Goal: Task Accomplishment & Management: Use online tool/utility

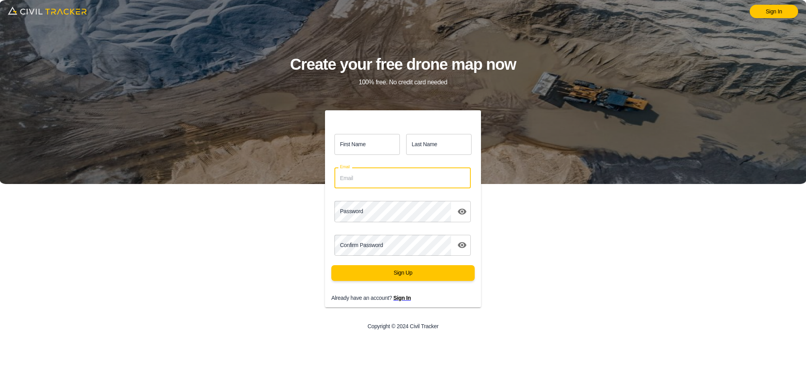
click at [374, 174] on input "Email" at bounding box center [402, 177] width 136 height 21
paste input "[EMAIL_ADDRESS][DOMAIN_NAME]"
type input "[EMAIL_ADDRESS][DOMAIN_NAME]"
click at [255, 262] on div "First Name first_name Last Name last_name Email [EMAIL_ADDRESS][DOMAIN_NAME] Em…" at bounding box center [403, 223] width 322 height 227
click at [52, 16] on img at bounding box center [47, 10] width 79 height 13
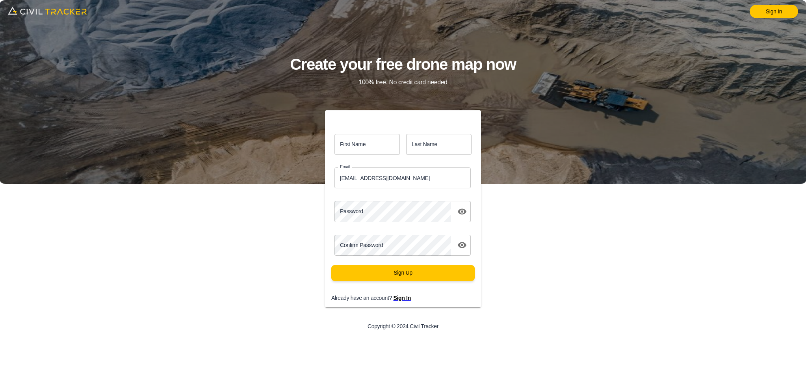
click at [54, 12] on img at bounding box center [47, 10] width 79 height 13
click at [764, 11] on link "Sign In" at bounding box center [773, 11] width 48 height 13
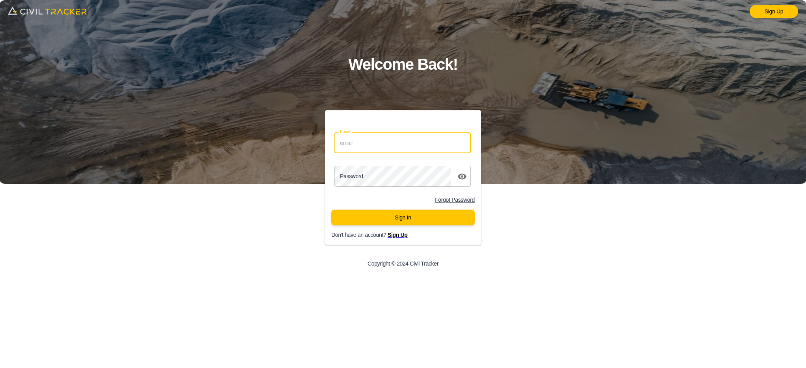
click at [396, 148] on input "Email" at bounding box center [402, 142] width 136 height 21
paste input "eaghsaei@stonerivergroup.ca"
type input "eaghsaei@stonerivergroup.ca"
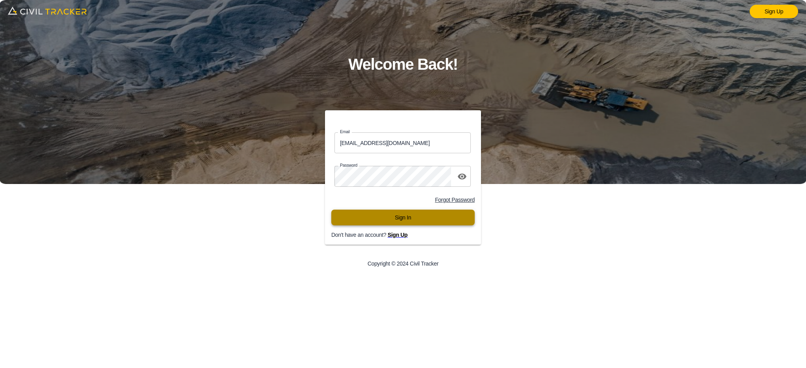
click at [396, 219] on button "Sign In" at bounding box center [402, 217] width 143 height 16
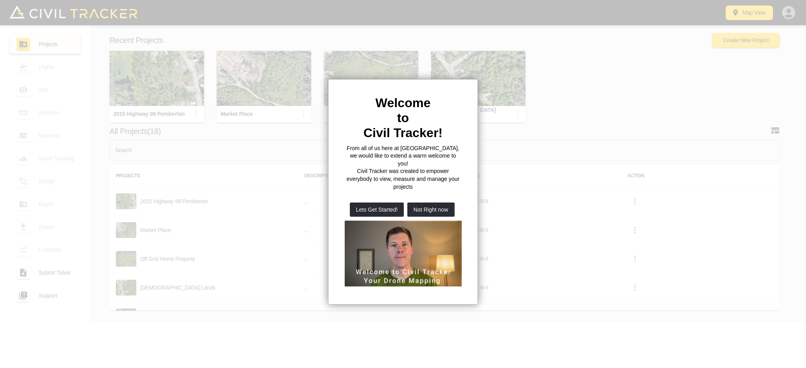
click at [575, 56] on div at bounding box center [403, 184] width 806 height 368
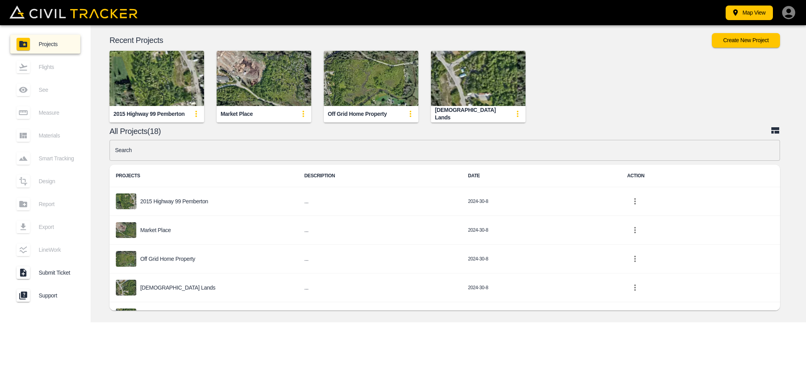
click at [593, 17] on div "Map View" at bounding box center [501, 13] width 590 height 16
click at [57, 44] on span "Projects" at bounding box center [56, 44] width 35 height 6
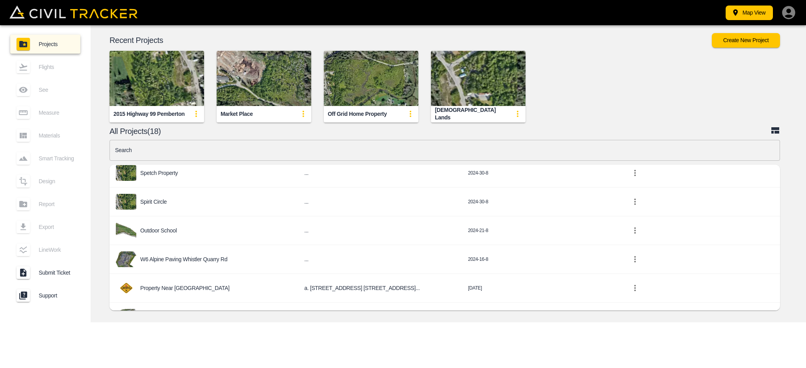
scroll to position [158, 0]
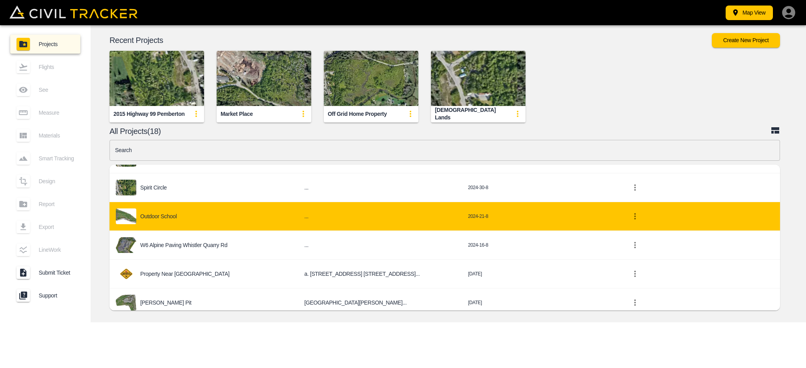
click at [221, 214] on div "Outdoor School" at bounding box center [204, 216] width 176 height 16
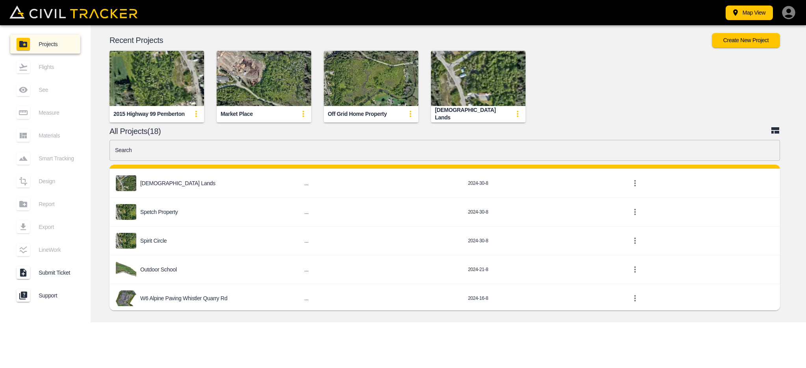
scroll to position [118, 0]
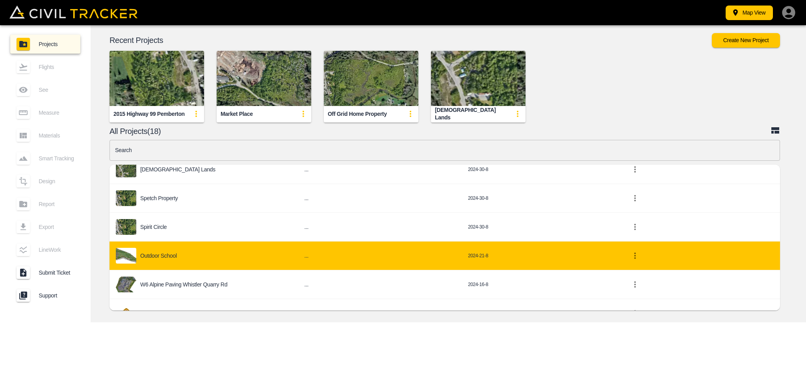
click at [149, 254] on p "Outdoor School" at bounding box center [158, 255] width 37 height 6
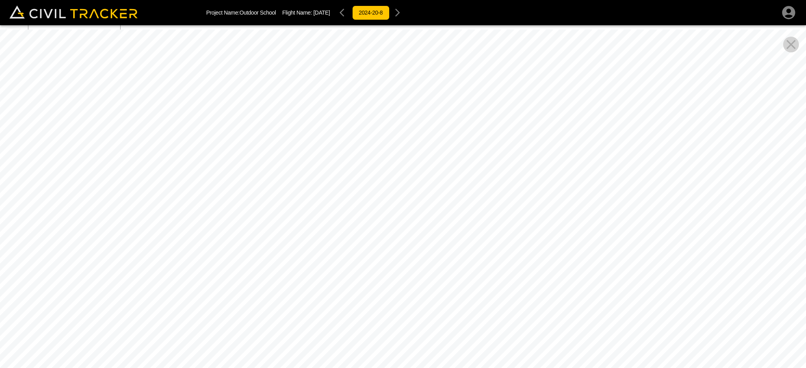
drag, startPoint x: 582, startPoint y: 287, endPoint x: 686, endPoint y: 228, distance: 119.6
click at [686, 228] on div at bounding box center [403, 214] width 806 height 368
drag, startPoint x: 185, startPoint y: 171, endPoint x: 576, endPoint y: 231, distance: 395.6
click at [576, 231] on div at bounding box center [403, 214] width 806 height 368
drag, startPoint x: 392, startPoint y: 257, endPoint x: 383, endPoint y: -4, distance: 261.6
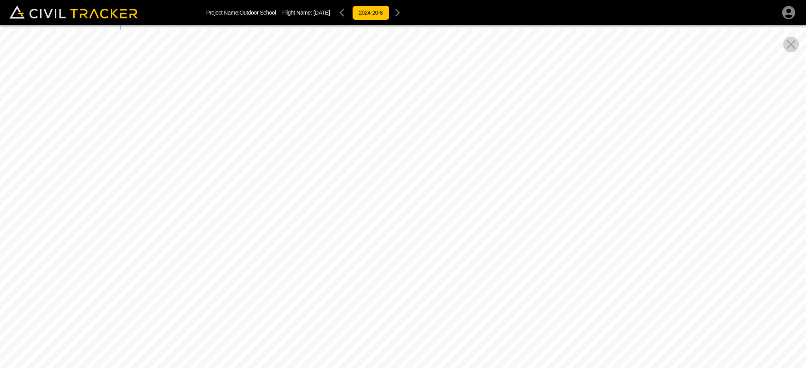
click at [383, 0] on html "Project Name: Outdoor School Flight Name: [DATE] 2024-20-8 Beta Flights Add New…" at bounding box center [403, 184] width 806 height 368
drag, startPoint x: 384, startPoint y: 250, endPoint x: 193, endPoint y: 56, distance: 272.3
click at [154, 40] on div at bounding box center [403, 214] width 806 height 368
drag, startPoint x: 488, startPoint y: 152, endPoint x: 116, endPoint y: 121, distance: 373.4
click at [126, 121] on div at bounding box center [403, 214] width 806 height 368
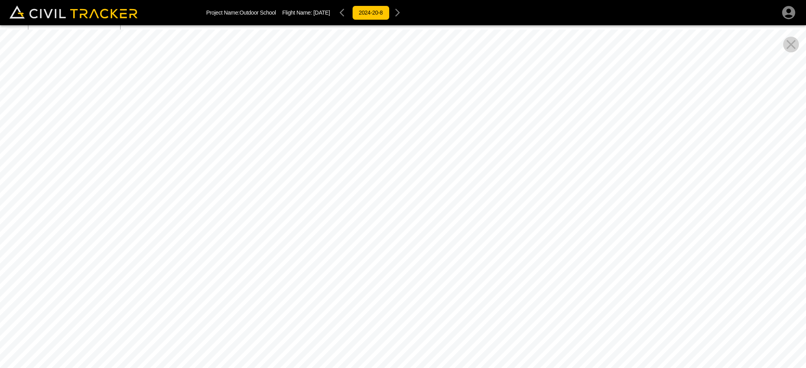
drag, startPoint x: 452, startPoint y: 267, endPoint x: 180, endPoint y: 217, distance: 276.8
click at [176, 216] on div at bounding box center [403, 214] width 806 height 368
drag, startPoint x: 403, startPoint y: 252, endPoint x: 307, endPoint y: 268, distance: 97.4
click at [233, 300] on div at bounding box center [403, 214] width 806 height 368
drag, startPoint x: 475, startPoint y: 205, endPoint x: 428, endPoint y: 252, distance: 66.3
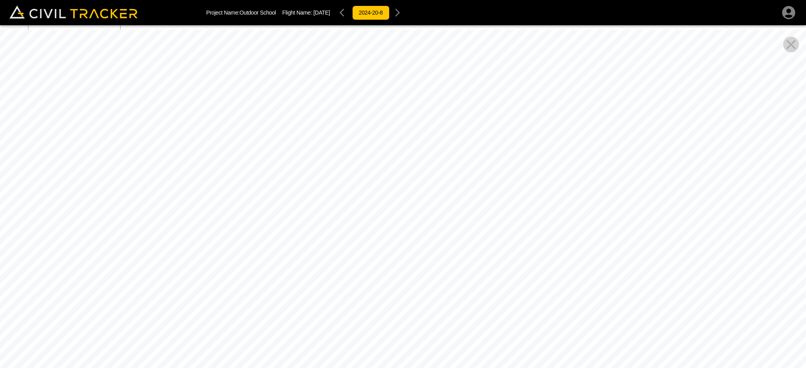
click at [432, 285] on div at bounding box center [403, 214] width 806 height 368
drag, startPoint x: 622, startPoint y: 229, endPoint x: 319, endPoint y: 212, distance: 303.7
click at [322, 213] on div at bounding box center [403, 214] width 806 height 368
drag, startPoint x: 424, startPoint y: 205, endPoint x: 240, endPoint y: 237, distance: 187.1
click at [240, 237] on div at bounding box center [403, 214] width 806 height 368
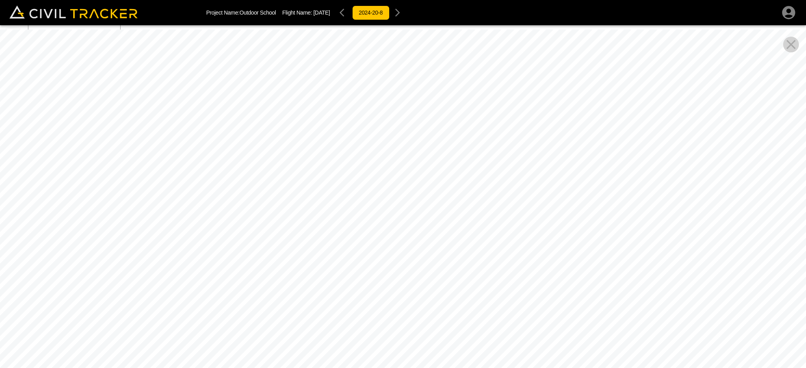
drag, startPoint x: 425, startPoint y: 178, endPoint x: 228, endPoint y: 284, distance: 223.8
click at [228, 284] on div at bounding box center [403, 214] width 806 height 368
drag, startPoint x: 339, startPoint y: 168, endPoint x: 275, endPoint y: 260, distance: 112.3
click at [275, 260] on div at bounding box center [403, 214] width 806 height 368
drag, startPoint x: 222, startPoint y: 140, endPoint x: 236, endPoint y: 193, distance: 54.9
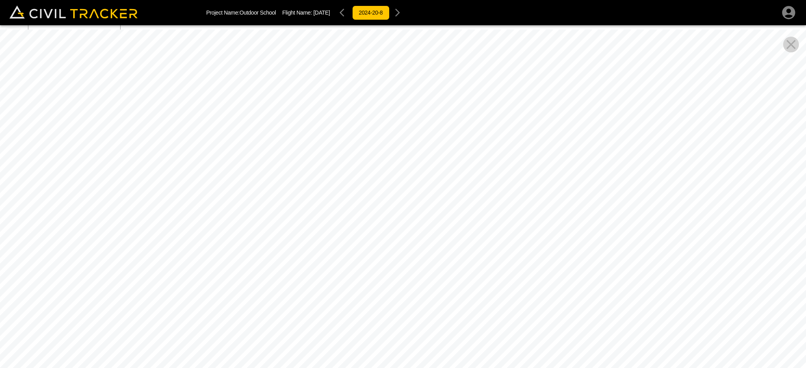
click at [236, 193] on div at bounding box center [403, 214] width 806 height 368
drag, startPoint x: 204, startPoint y: 152, endPoint x: 287, endPoint y: 246, distance: 125.0
click at [287, 246] on div at bounding box center [403, 214] width 806 height 368
drag, startPoint x: 246, startPoint y: 182, endPoint x: 287, endPoint y: 255, distance: 83.9
click at [287, 255] on div at bounding box center [403, 214] width 806 height 368
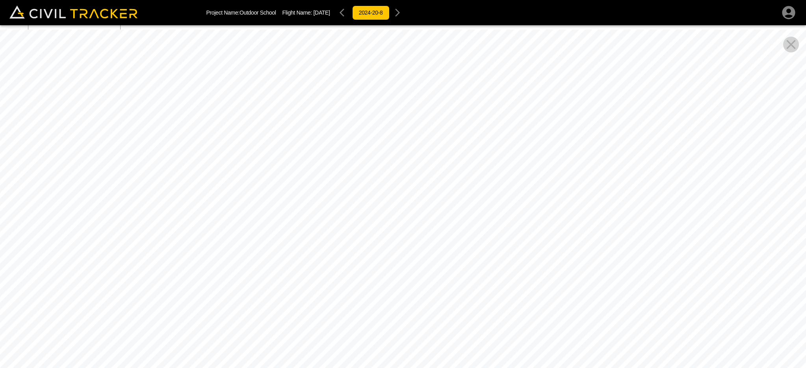
drag, startPoint x: 313, startPoint y: 207, endPoint x: -82, endPoint y: 51, distance: 424.6
click at [0, 51] on html "Project Name: Outdoor School Flight Name: [DATE] 2024-20-8 Beta Flights Add New…" at bounding box center [403, 184] width 806 height 368
drag, startPoint x: 385, startPoint y: 227, endPoint x: -48, endPoint y: 55, distance: 465.5
click at [0, 55] on html "Project Name: Outdoor School Flight Name: [DATE] 2024-20-8 Beta Flights Add New…" at bounding box center [403, 184] width 806 height 368
drag, startPoint x: 419, startPoint y: 201, endPoint x: 157, endPoint y: 12, distance: 323.2
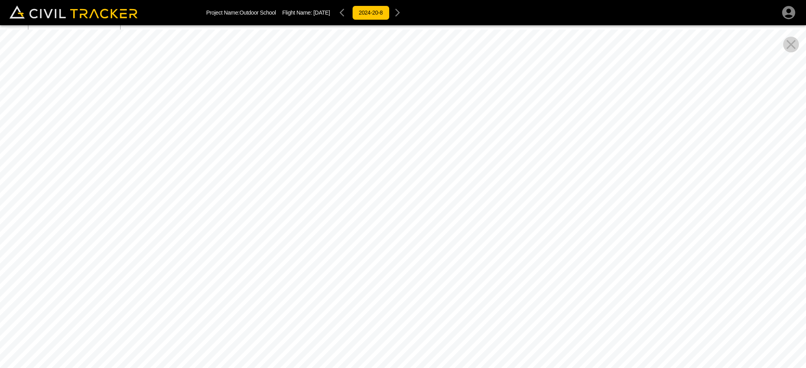
click at [145, 2] on div "Project Name: Outdoor School Flight Name: [DATE] 2024-20-8 Beta Flights Add New…" at bounding box center [403, 184] width 806 height 368
drag, startPoint x: 339, startPoint y: 207, endPoint x: -63, endPoint y: 61, distance: 428.1
click at [0, 61] on html "Project Name: Outdoor School Flight Name: [DATE] 2024-20-8 Beta Flights Add New…" at bounding box center [403, 184] width 806 height 368
drag, startPoint x: 298, startPoint y: 193, endPoint x: 166, endPoint y: 152, distance: 138.4
click at [115, 158] on div at bounding box center [403, 214] width 806 height 368
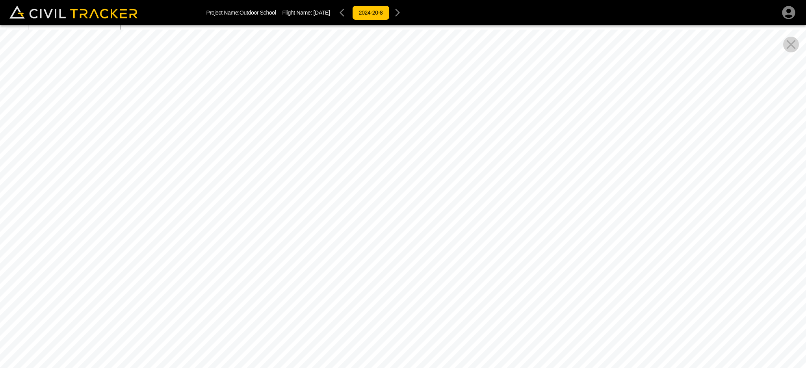
drag, startPoint x: 389, startPoint y: 142, endPoint x: 332, endPoint y: 225, distance: 101.6
click at [326, 224] on div at bounding box center [403, 214] width 806 height 368
drag, startPoint x: 604, startPoint y: 185, endPoint x: 185, endPoint y: 110, distance: 425.6
click at [149, 108] on div at bounding box center [403, 214] width 806 height 368
drag, startPoint x: 421, startPoint y: 113, endPoint x: 410, endPoint y: 163, distance: 51.0
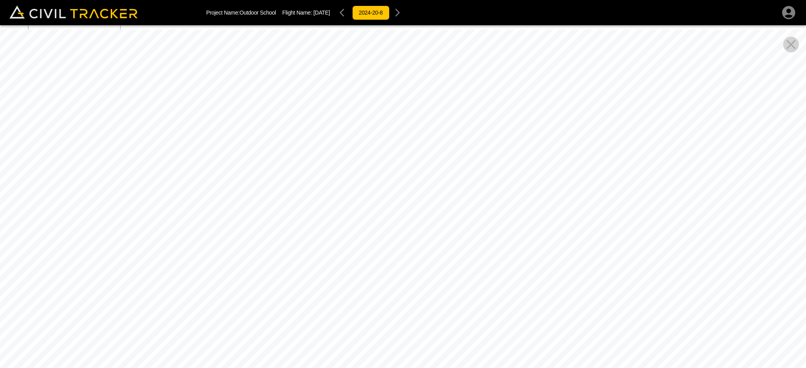
click at [327, 197] on div at bounding box center [403, 214] width 806 height 368
drag, startPoint x: 482, startPoint y: 152, endPoint x: 398, endPoint y: 201, distance: 96.7
click at [402, 228] on div at bounding box center [403, 214] width 806 height 368
drag, startPoint x: 476, startPoint y: 187, endPoint x: 389, endPoint y: 349, distance: 183.6
click at [387, 363] on div at bounding box center [403, 214] width 806 height 368
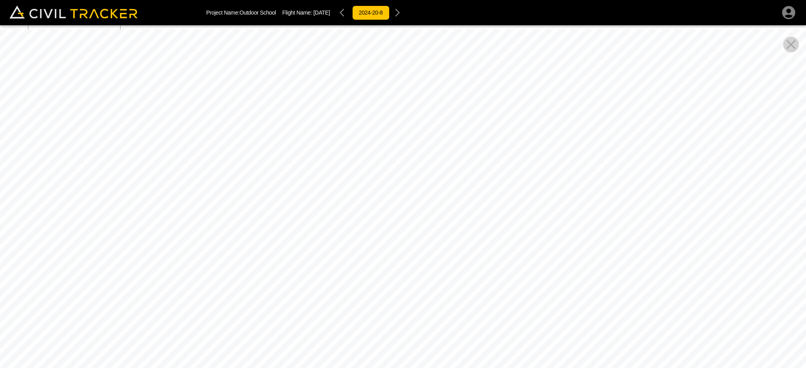
drag, startPoint x: 438, startPoint y: 338, endPoint x: 128, endPoint y: 236, distance: 326.3
click at [76, 250] on div at bounding box center [403, 214] width 806 height 368
drag, startPoint x: 527, startPoint y: 307, endPoint x: 733, endPoint y: 404, distance: 227.8
click at [733, 367] on html "Project Name: Outdoor School Flight Name: [DATE] 2024-20-8 Beta Flights Add New…" at bounding box center [403, 184] width 806 height 368
drag, startPoint x: 562, startPoint y: 342, endPoint x: 576, endPoint y: 246, distance: 97.2
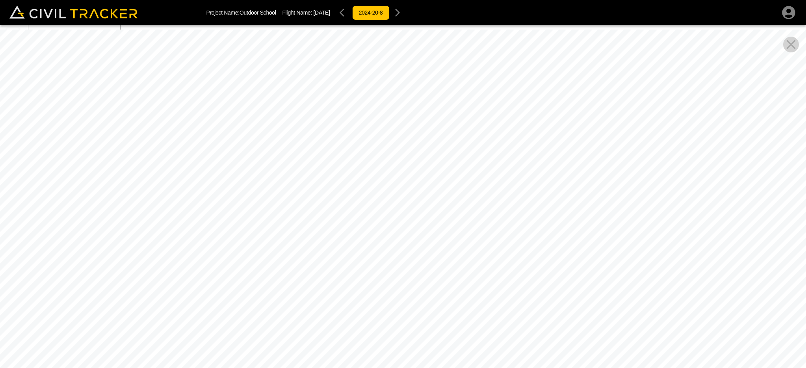
click at [591, 239] on div at bounding box center [403, 214] width 806 height 368
click at [457, 319] on div at bounding box center [403, 214] width 806 height 368
drag, startPoint x: 337, startPoint y: 269, endPoint x: 408, endPoint y: 335, distance: 97.0
click at [468, 367] on html "Project Name: Outdoor School Flight Name: [DATE] 2024-20-8 Beta Flights Add New…" at bounding box center [403, 184] width 806 height 368
drag, startPoint x: 314, startPoint y: 201, endPoint x: 329, endPoint y: 379, distance: 178.7
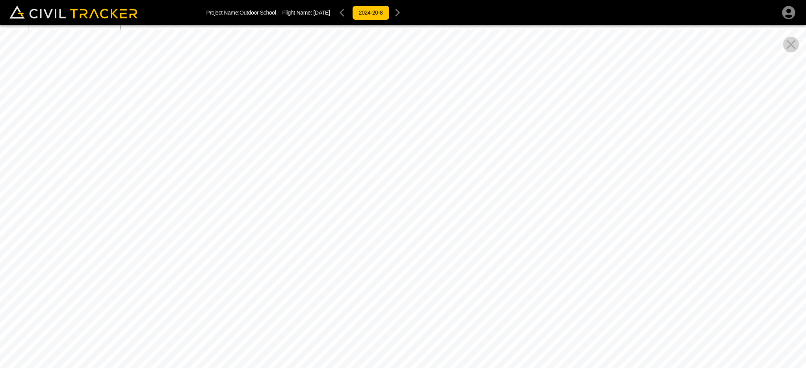
click at [329, 367] on html "Project Name: Outdoor School Flight Name: [DATE] 2024-20-8 Beta Flights Add New…" at bounding box center [403, 184] width 806 height 368
click at [318, 340] on div at bounding box center [403, 214] width 806 height 368
drag
click at [25, 165] on div at bounding box center [403, 214] width 806 height 368
click at [16, 102] on div at bounding box center [403, 214] width 806 height 368
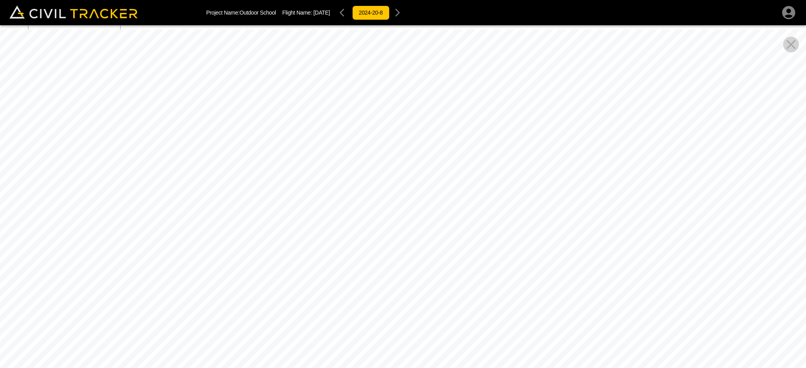
click at [303, 59] on div at bounding box center [403, 214] width 806 height 368
click at [614, 367] on html "Project Name: Outdoor School Flight Name: [DATE] 2024-20-8 Beta Flights Add New…" at bounding box center [403, 184] width 806 height 368
click at [589, 137] on div at bounding box center [403, 214] width 806 height 368
click at [677, 202] on div at bounding box center [403, 214] width 806 height 368
click at [162, 70] on div at bounding box center [403, 214] width 806 height 368
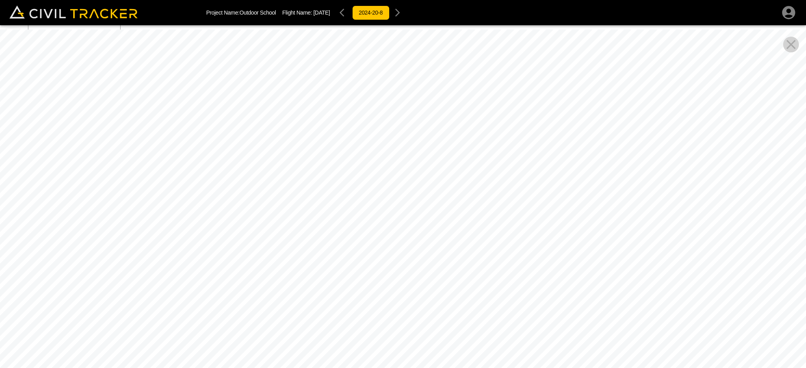
click at [786, 41] on icon "Close Pano View" at bounding box center [791, 45] width 16 height 16
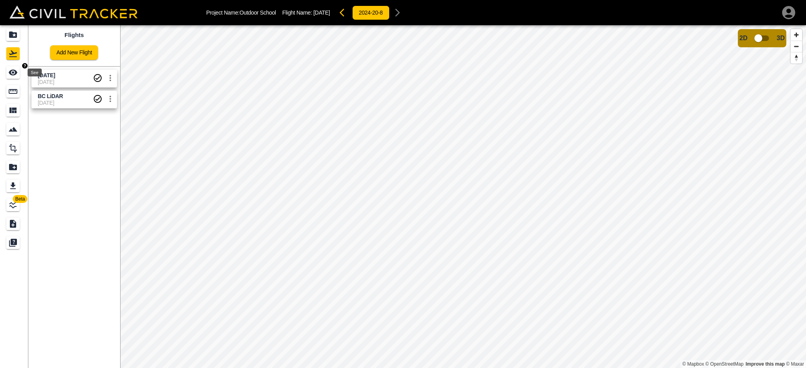
click at [14, 71] on icon "See" at bounding box center [12, 72] width 9 height 9
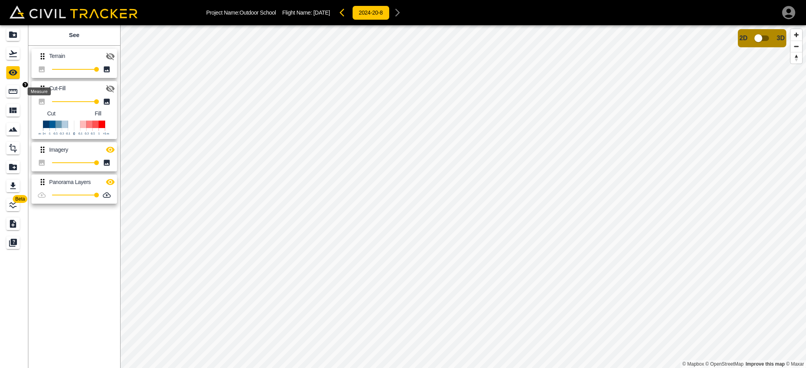
click at [11, 95] on icon "Measure" at bounding box center [12, 91] width 9 height 9
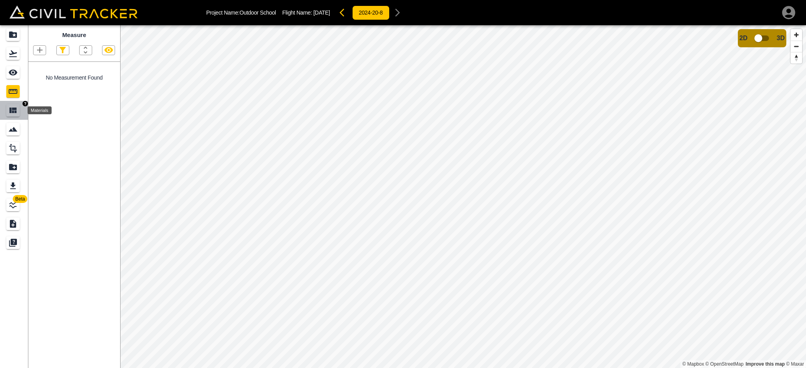
click at [12, 111] on icon "Materials" at bounding box center [12, 111] width 7 height 6
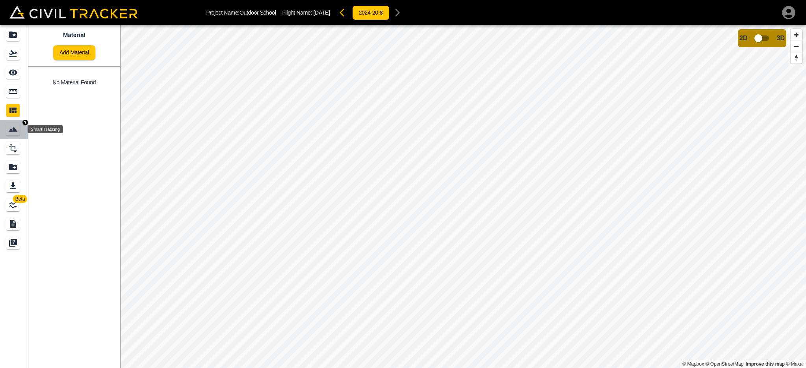
click at [13, 131] on icon "Smart Tracking" at bounding box center [13, 129] width 9 height 5
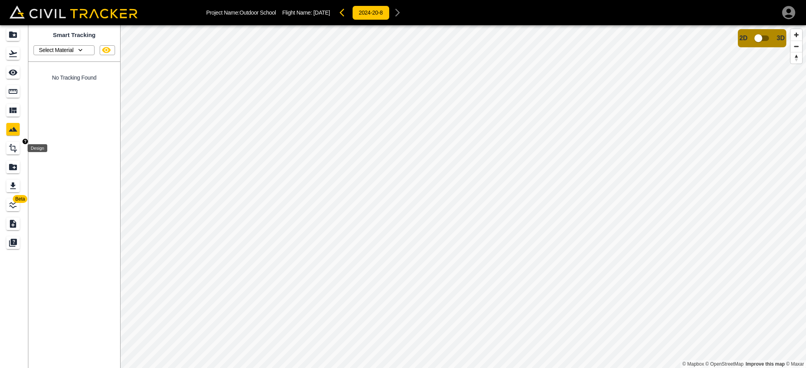
click at [15, 148] on icon "Design" at bounding box center [13, 148] width 8 height 9
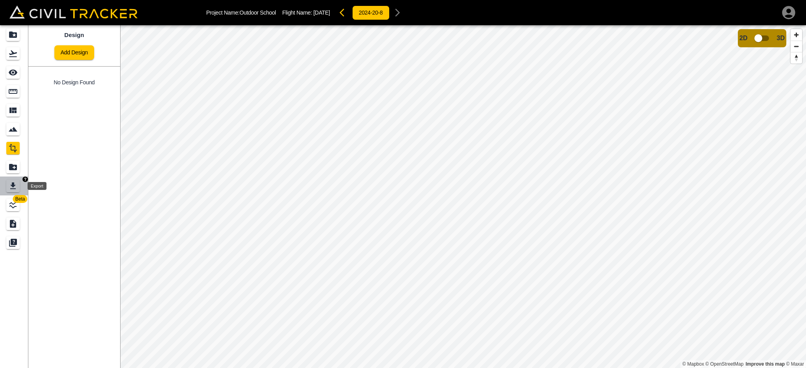
click at [15, 185] on icon "Export" at bounding box center [13, 185] width 6 height 7
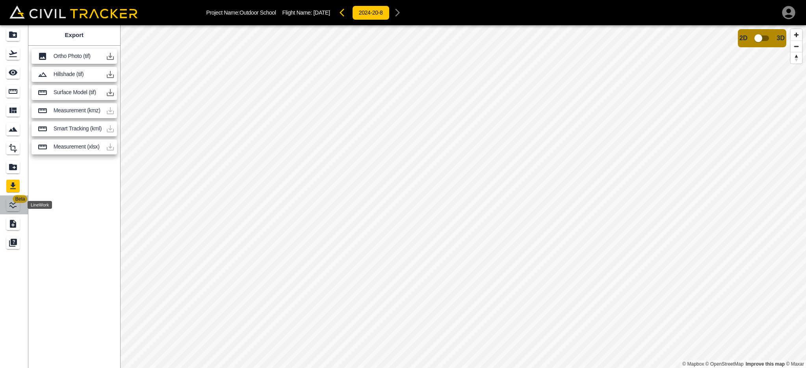
click at [16, 208] on icon "LineWork" at bounding box center [12, 204] width 9 height 9
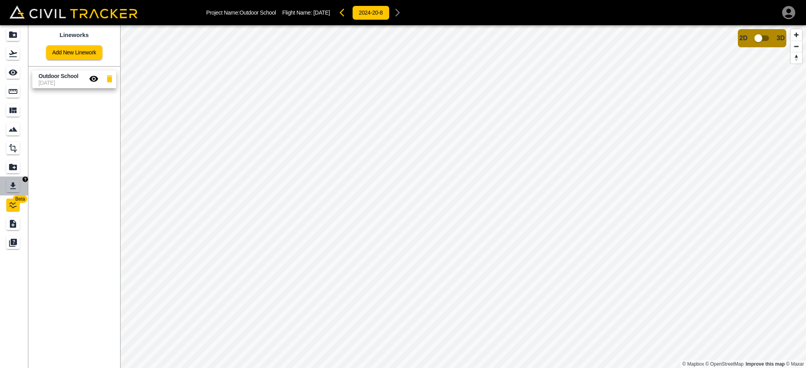
click at [13, 179] on link at bounding box center [14, 185] width 28 height 19
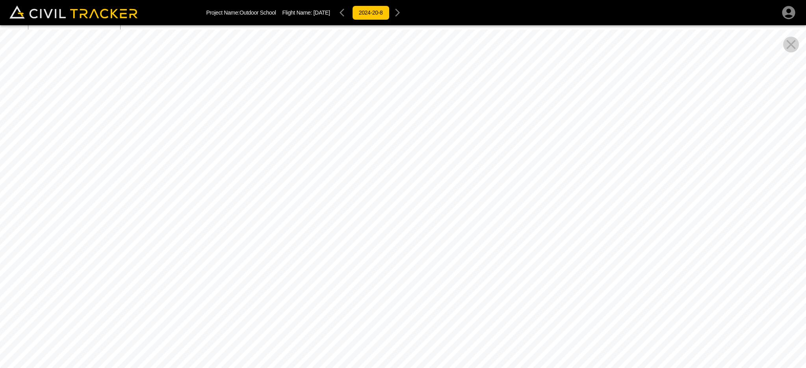
drag, startPoint x: 319, startPoint y: 256, endPoint x: 386, endPoint y: 178, distance: 103.1
click at [386, 178] on div at bounding box center [403, 214] width 806 height 368
drag, startPoint x: 728, startPoint y: 250, endPoint x: 426, endPoint y: 197, distance: 306.7
click at [426, 197] on div at bounding box center [403, 214] width 806 height 368
drag, startPoint x: 587, startPoint y: 227, endPoint x: 678, endPoint y: 288, distance: 109.4
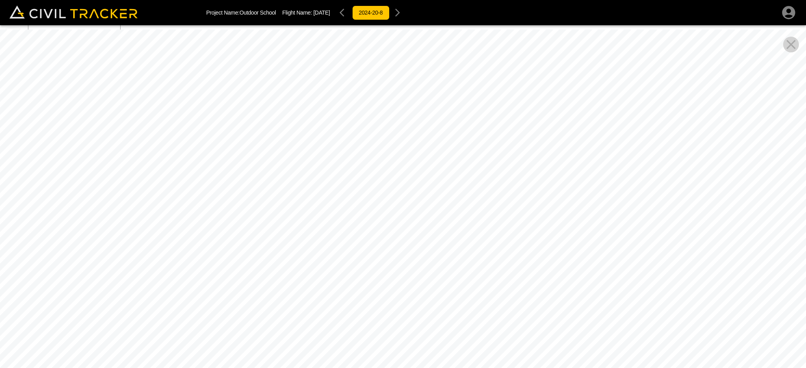
click at [678, 288] on div at bounding box center [403, 214] width 806 height 368
drag, startPoint x: 226, startPoint y: 320, endPoint x: 533, endPoint y: 297, distance: 308.4
click at [533, 297] on div at bounding box center [403, 214] width 806 height 368
drag, startPoint x: 288, startPoint y: 232, endPoint x: 285, endPoint y: 249, distance: 17.2
click at [285, 252] on div at bounding box center [403, 214] width 806 height 368
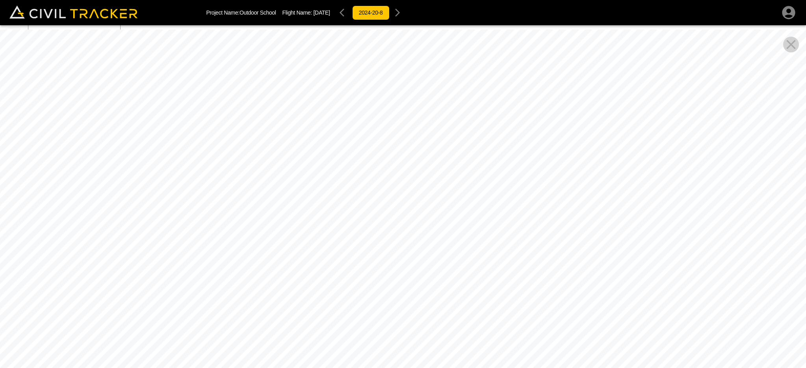
drag, startPoint x: 698, startPoint y: 294, endPoint x: 424, endPoint y: 269, distance: 275.3
click at [424, 269] on div at bounding box center [403, 214] width 806 height 368
drag, startPoint x: 616, startPoint y: 266, endPoint x: 558, endPoint y: 282, distance: 60.8
click at [558, 282] on div at bounding box center [403, 214] width 806 height 368
drag, startPoint x: 636, startPoint y: 271, endPoint x: 290, endPoint y: 215, distance: 351.0
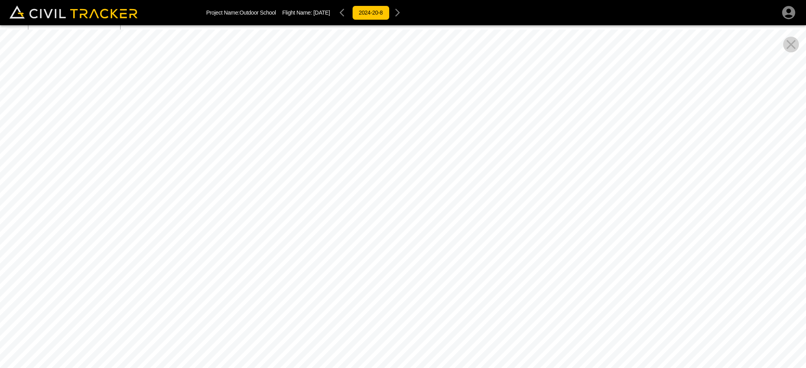
click at [290, 217] on div at bounding box center [403, 214] width 806 height 368
drag, startPoint x: 477, startPoint y: 259, endPoint x: 76, endPoint y: 210, distance: 403.4
click at [76, 210] on div at bounding box center [403, 214] width 806 height 368
drag, startPoint x: 505, startPoint y: 283, endPoint x: 512, endPoint y: 83, distance: 200.5
click at [512, 83] on div at bounding box center [403, 214] width 806 height 368
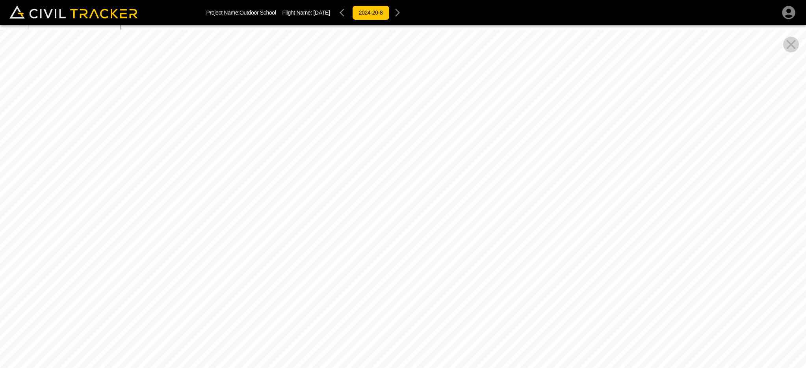
drag, startPoint x: 279, startPoint y: 219, endPoint x: 345, endPoint y: 132, distance: 109.1
click at [345, 132] on div at bounding box center [403, 214] width 806 height 368
drag, startPoint x: 370, startPoint y: 250, endPoint x: 195, endPoint y: 142, distance: 205.7
click at [195, 142] on div at bounding box center [403, 214] width 806 height 368
drag, startPoint x: 601, startPoint y: 194, endPoint x: 365, endPoint y: 277, distance: 249.6
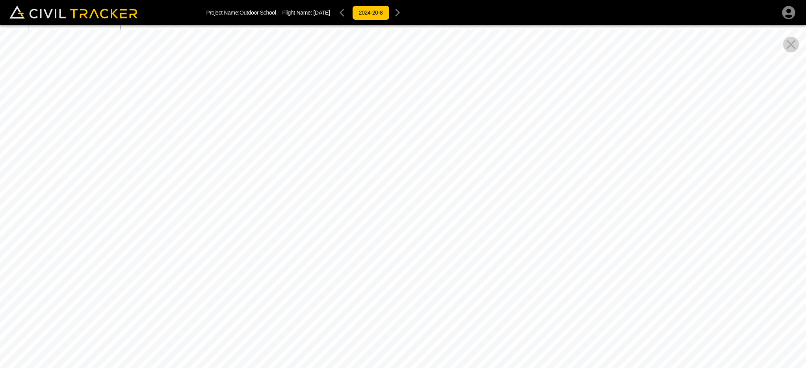
click at [364, 278] on div at bounding box center [403, 214] width 806 height 368
drag, startPoint x: 630, startPoint y: 172, endPoint x: 497, endPoint y: 260, distance: 159.3
click at [480, 281] on div at bounding box center [403, 214] width 806 height 368
drag, startPoint x: 651, startPoint y: 107, endPoint x: 625, endPoint y: 243, distance: 139.2
click at [625, 243] on div at bounding box center [403, 214] width 806 height 368
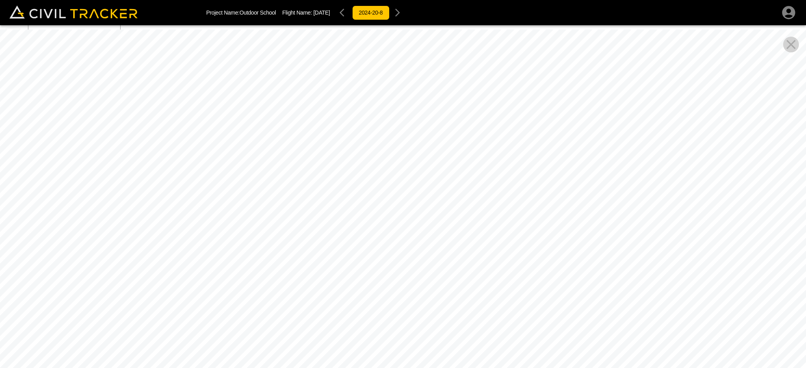
drag, startPoint x: 537, startPoint y: 108, endPoint x: 201, endPoint y: 57, distance: 340.1
click at [201, 57] on div at bounding box center [403, 214] width 806 height 368
drag, startPoint x: 415, startPoint y: 287, endPoint x: 239, endPoint y: 62, distance: 285.9
click at [239, 62] on div at bounding box center [403, 214] width 806 height 368
drag, startPoint x: 502, startPoint y: 232, endPoint x: 296, endPoint y: 134, distance: 228.6
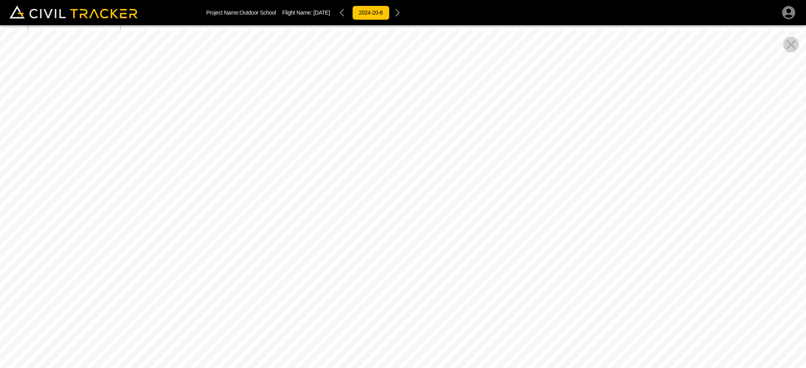
click at [296, 134] on div at bounding box center [403, 214] width 806 height 368
drag, startPoint x: 491, startPoint y: 266, endPoint x: 382, endPoint y: 200, distance: 127.4
click at [633, 348] on div at bounding box center [403, 214] width 806 height 368
drag, startPoint x: 282, startPoint y: 126, endPoint x: 589, endPoint y: 321, distance: 363.8
click at [589, 321] on div at bounding box center [403, 214] width 806 height 368
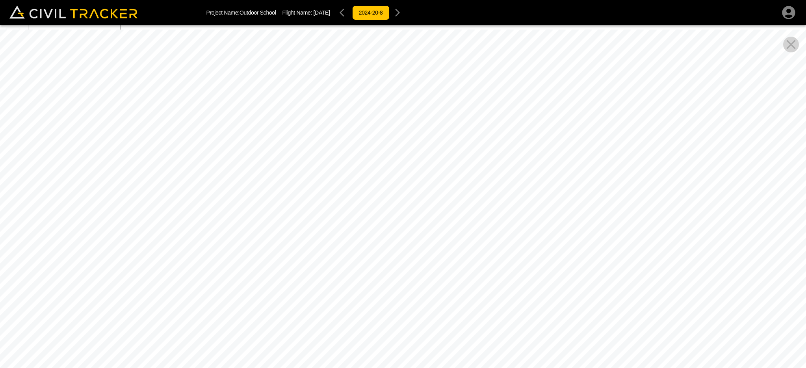
drag, startPoint x: 256, startPoint y: 185, endPoint x: 586, endPoint y: 307, distance: 352.2
click at [586, 307] on div at bounding box center [403, 214] width 806 height 368
drag, startPoint x: 248, startPoint y: 236, endPoint x: 542, endPoint y: 304, distance: 302.2
click at [542, 304] on div at bounding box center [403, 214] width 806 height 368
drag, startPoint x: 123, startPoint y: 172, endPoint x: 628, endPoint y: 170, distance: 505.2
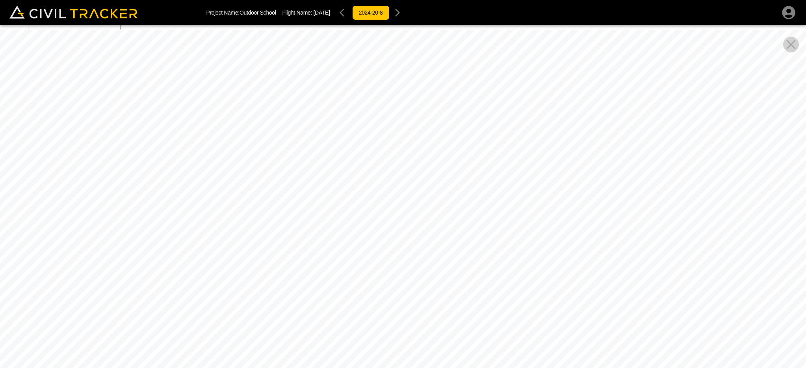
click at [628, 170] on div at bounding box center [403, 214] width 806 height 368
drag, startPoint x: 337, startPoint y: 272, endPoint x: 501, endPoint y: 193, distance: 182.8
click at [501, 193] on div at bounding box center [403, 214] width 806 height 368
drag, startPoint x: 275, startPoint y: 213, endPoint x: 542, endPoint y: 280, distance: 275.2
click at [542, 280] on div at bounding box center [403, 214] width 806 height 368
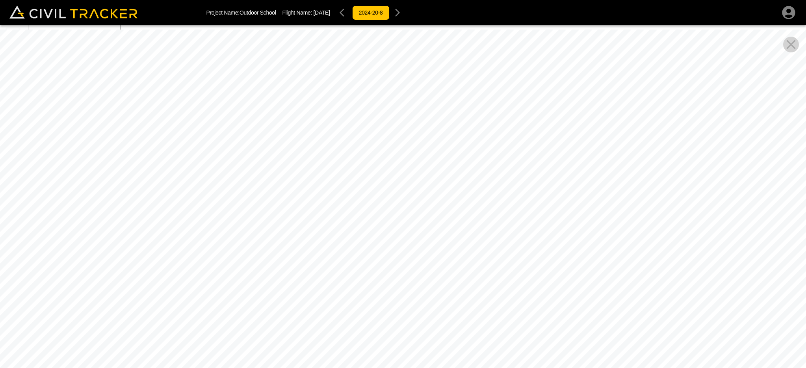
drag, startPoint x: 200, startPoint y: 208, endPoint x: 390, endPoint y: 187, distance: 191.7
click at [390, 187] on div at bounding box center [403, 214] width 806 height 368
click at [791, 43] on icon "Close Pano View" at bounding box center [791, 45] width 16 height 16
drag, startPoint x: 595, startPoint y: 245, endPoint x: 563, endPoint y: 239, distance: 32.8
click at [563, 239] on div at bounding box center [403, 214] width 806 height 368
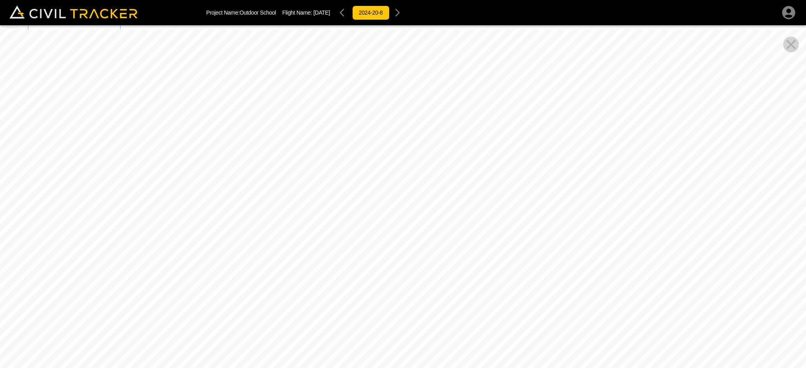
drag, startPoint x: 657, startPoint y: 248, endPoint x: 582, endPoint y: 234, distance: 75.8
click at [582, 234] on div at bounding box center [403, 214] width 806 height 368
drag, startPoint x: 250, startPoint y: 197, endPoint x: 567, endPoint y: 215, distance: 317.5
click at [567, 215] on div at bounding box center [403, 214] width 806 height 368
drag, startPoint x: 105, startPoint y: 240, endPoint x: 338, endPoint y: 221, distance: 234.2
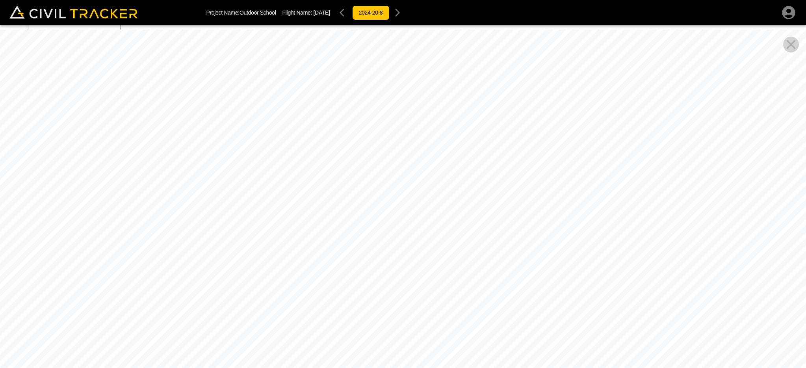
click at [338, 221] on div at bounding box center [403, 214] width 806 height 368
drag, startPoint x: 132, startPoint y: 251, endPoint x: 450, endPoint y: 256, distance: 318.6
click at [450, 256] on div at bounding box center [403, 214] width 806 height 368
drag, startPoint x: 211, startPoint y: 224, endPoint x: 540, endPoint y: 193, distance: 329.8
click at [540, 193] on div at bounding box center [403, 214] width 806 height 368
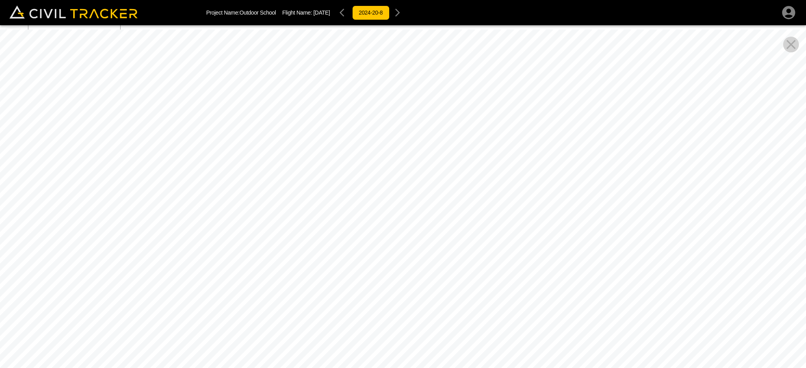
drag, startPoint x: 308, startPoint y: 230, endPoint x: 572, endPoint y: 239, distance: 264.4
click at [570, 240] on div at bounding box center [403, 214] width 806 height 368
drag, startPoint x: 458, startPoint y: 257, endPoint x: 571, endPoint y: 226, distance: 116.7
click at [578, 232] on div at bounding box center [403, 214] width 806 height 368
drag, startPoint x: 540, startPoint y: 187, endPoint x: 740, endPoint y: 293, distance: 226.4
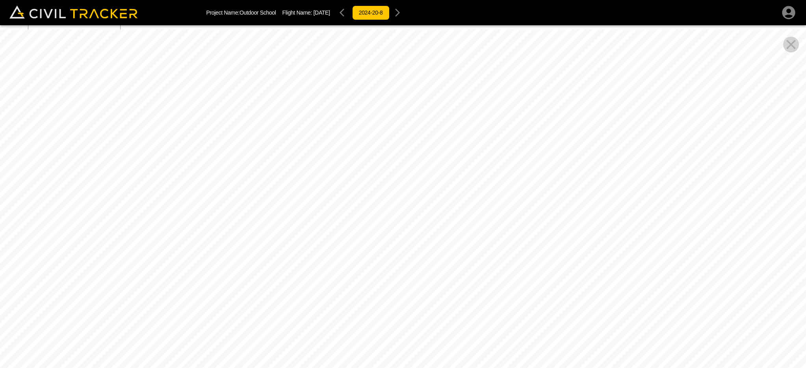
click at [740, 293] on div at bounding box center [403, 214] width 806 height 368
drag, startPoint x: 135, startPoint y: 212, endPoint x: 697, endPoint y: 203, distance: 562.0
click at [697, 203] on div at bounding box center [403, 214] width 806 height 368
drag, startPoint x: 182, startPoint y: 243, endPoint x: 387, endPoint y: 193, distance: 210.8
click at [387, 193] on div at bounding box center [403, 214] width 806 height 368
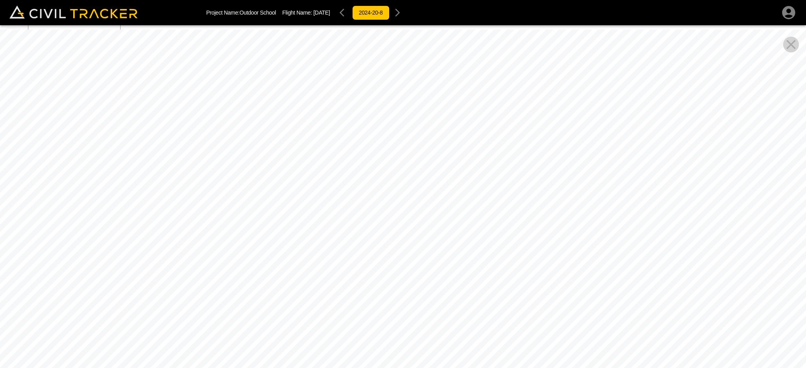
drag, startPoint x: 529, startPoint y: 233, endPoint x: 52, endPoint y: 167, distance: 481.5
click at [35, 175] on div at bounding box center [403, 214] width 806 height 368
drag, startPoint x: 464, startPoint y: 217, endPoint x: 68, endPoint y: 172, distance: 398.7
click at [68, 172] on div at bounding box center [403, 214] width 806 height 368
drag, startPoint x: 609, startPoint y: 219, endPoint x: 172, endPoint y: 236, distance: 437.8
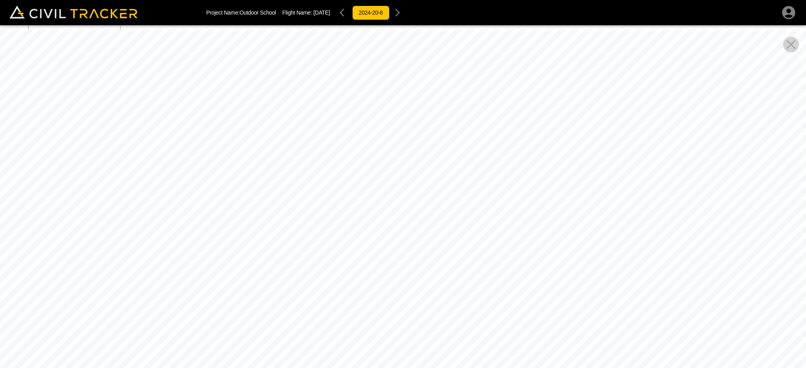
click at [172, 237] on div at bounding box center [403, 214] width 806 height 368
drag, startPoint x: 473, startPoint y: 229, endPoint x: 308, endPoint y: 235, distance: 164.3
click at [308, 235] on div at bounding box center [403, 214] width 806 height 368
drag, startPoint x: 592, startPoint y: 234, endPoint x: 559, endPoint y: 268, distance: 47.6
click at [559, 268] on div at bounding box center [403, 214] width 806 height 368
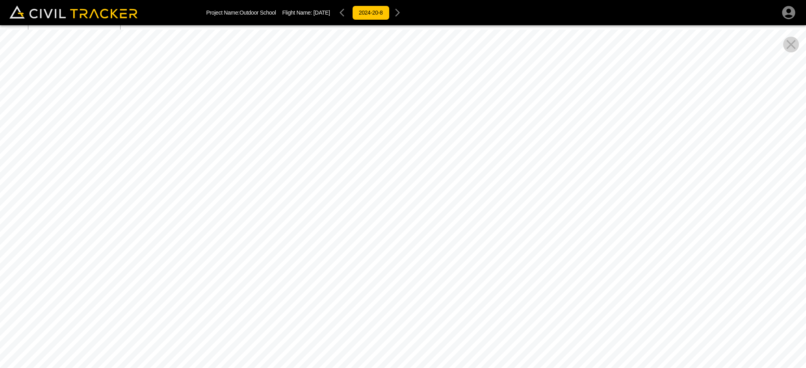
drag, startPoint x: 635, startPoint y: 260, endPoint x: 560, endPoint y: 256, distance: 74.6
click at [560, 256] on div at bounding box center [403, 214] width 806 height 368
drag, startPoint x: 589, startPoint y: 254, endPoint x: 543, endPoint y: 249, distance: 45.9
click at [543, 249] on div at bounding box center [403, 214] width 806 height 368
drag, startPoint x: 590, startPoint y: 228, endPoint x: 419, endPoint y: 193, distance: 174.7
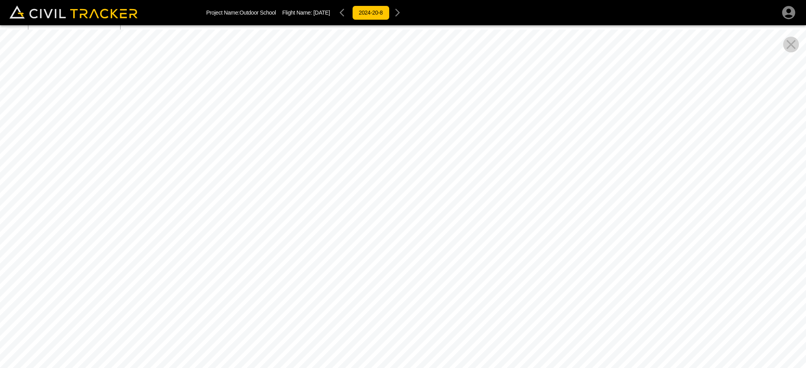
click at [419, 193] on div at bounding box center [403, 214] width 806 height 368
drag, startPoint x: 545, startPoint y: 162, endPoint x: 450, endPoint y: 162, distance: 95.7
click at [450, 162] on div at bounding box center [403, 214] width 806 height 368
click at [794, 48] on icon "Close Pano View" at bounding box center [790, 44] width 9 height 9
